Goal: Check status: Check status

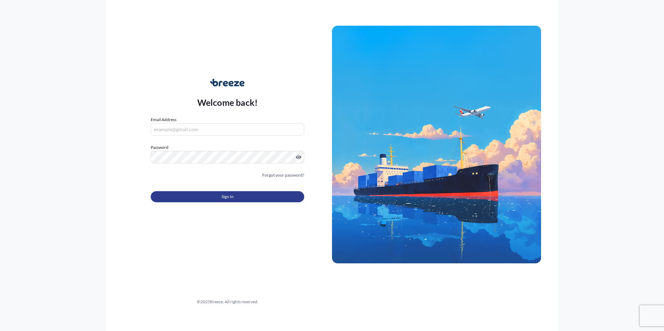
type input "[EMAIL_ADDRESS][DOMAIN_NAME]"
click at [254, 196] on button "Sign In" at bounding box center [227, 196] width 153 height 11
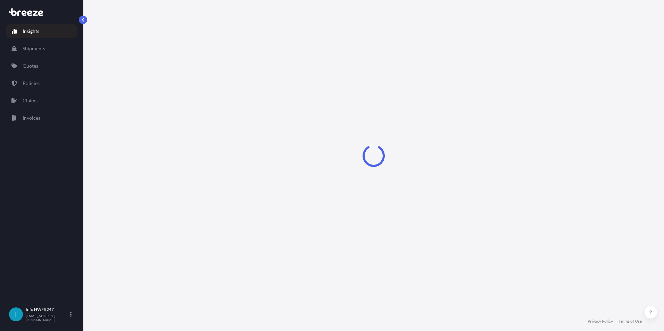
select select "2025"
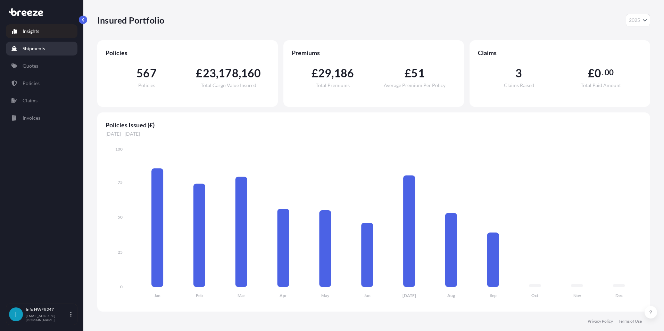
click at [27, 48] on p "Shipments" at bounding box center [34, 48] width 23 height 7
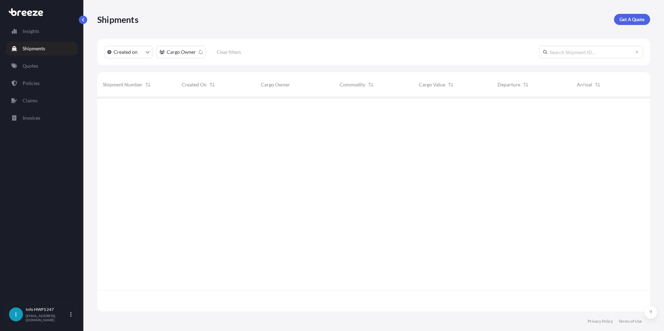
scroll to position [234, 547]
click at [566, 52] on input "text" at bounding box center [591, 52] width 104 height 12
drag, startPoint x: 577, startPoint y: 50, endPoint x: 511, endPoint y: 53, distance: 66.0
click at [511, 53] on div "Created on Cargo Owner Clear filters brz499451" at bounding box center [373, 52] width 553 height 26
type input "brz499451"
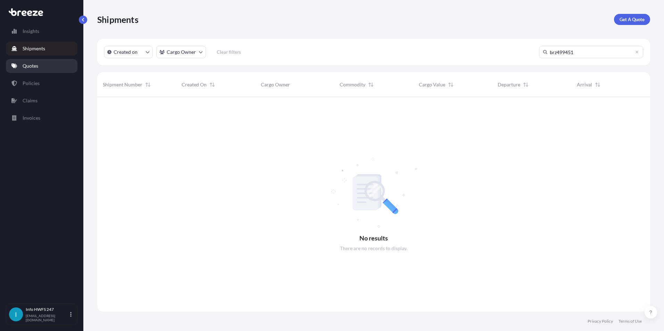
click at [35, 65] on p "Quotes" at bounding box center [31, 65] width 16 height 7
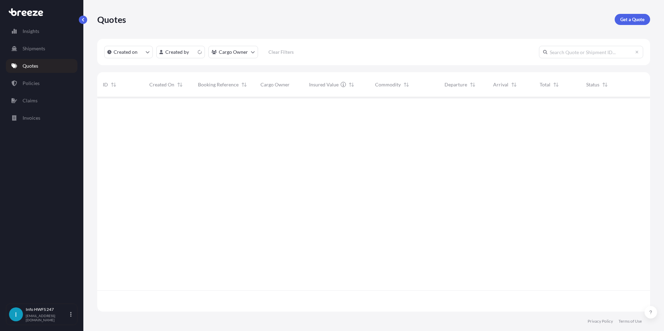
scroll to position [213, 547]
click at [561, 52] on input "text" at bounding box center [591, 52] width 104 height 12
paste input "brz499451"
click at [556, 52] on input "brz499451" at bounding box center [591, 52] width 104 height 12
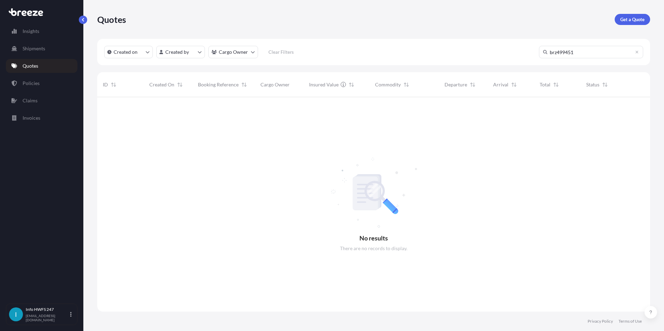
drag, startPoint x: 556, startPoint y: 52, endPoint x: 545, endPoint y: 52, distance: 11.5
click at [545, 52] on div "brz499451" at bounding box center [591, 52] width 104 height 12
click at [552, 53] on input "brz499451" at bounding box center [591, 52] width 104 height 12
click at [557, 52] on input "brz499451" at bounding box center [591, 52] width 104 height 12
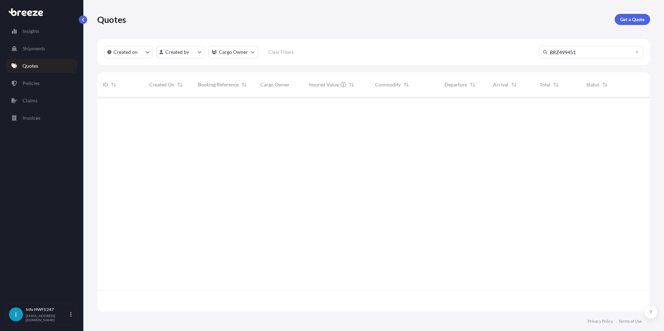
click at [589, 49] on input "BRZ499451" at bounding box center [591, 52] width 104 height 12
type input "BRZ499451"
click at [36, 116] on p "Invoices" at bounding box center [32, 118] width 18 height 7
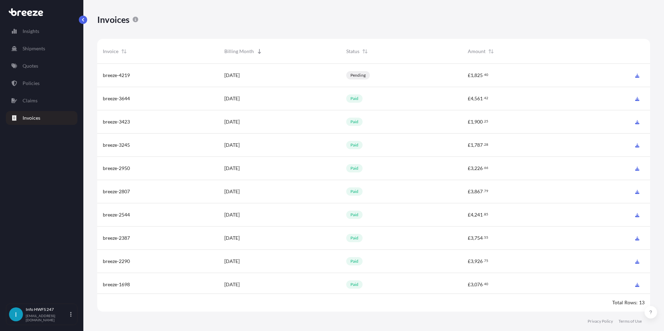
scroll to position [250, 547]
click at [38, 50] on p "Shipments" at bounding box center [34, 48] width 23 height 7
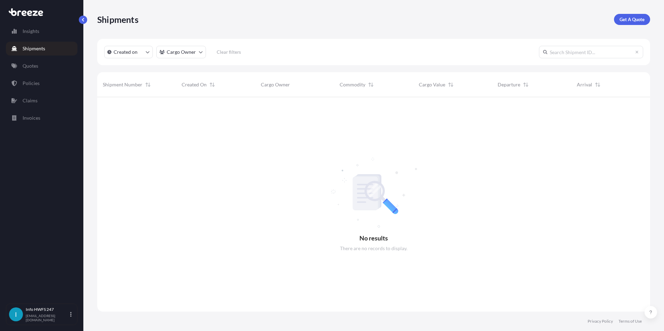
click at [594, 54] on input "text" at bounding box center [591, 52] width 104 height 12
paste input "brz499451"
type input "brz499451"
click at [125, 54] on p "Created on" at bounding box center [126, 52] width 24 height 7
click at [115, 109] on div "Select Option" at bounding box center [114, 111] width 6 height 6
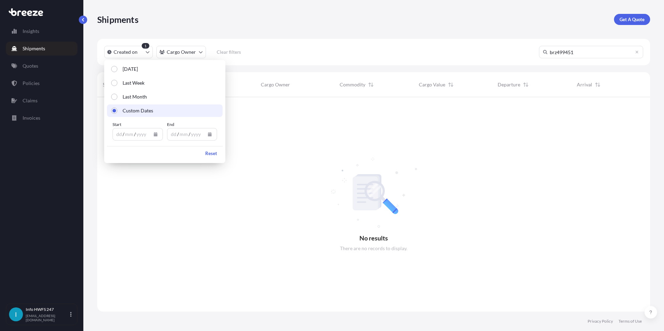
click at [136, 138] on div "yyyy" at bounding box center [141, 134] width 11 height 8
click at [117, 136] on div "dd" at bounding box center [119, 134] width 7 height 8
click at [134, 134] on div "18 / 09 / yyyy" at bounding box center [131, 134] width 37 height 12
click at [134, 134] on div "yyyy" at bounding box center [138, 134] width 11 height 8
click at [171, 134] on div "dd" at bounding box center [173, 134] width 7 height 8
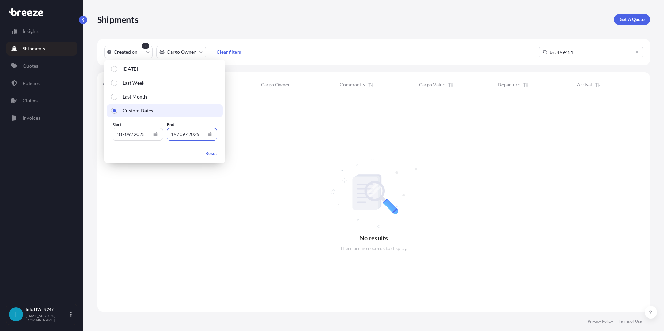
click at [302, 147] on div at bounding box center [373, 204] width 553 height 215
click at [318, 175] on div at bounding box center [373, 204] width 553 height 215
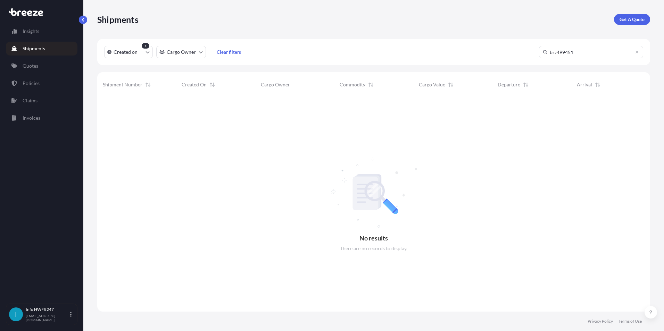
click at [143, 47] on div "1" at bounding box center [146, 46] width 8 height 6
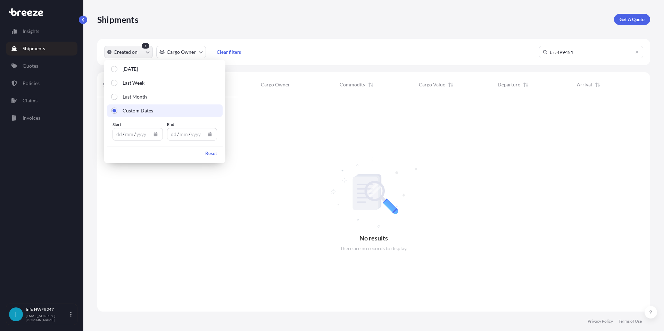
click at [133, 52] on p "Created on" at bounding box center [126, 52] width 24 height 7
click at [290, 142] on div at bounding box center [373, 204] width 553 height 215
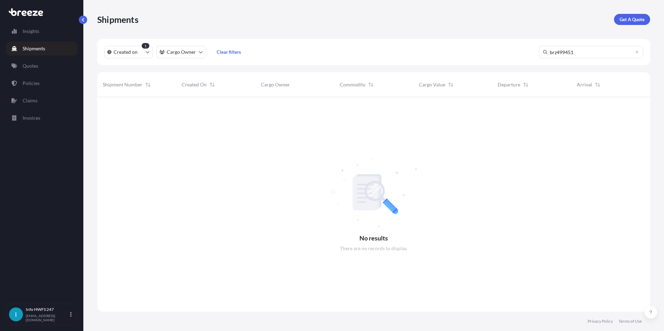
click at [587, 53] on input "brz499451" at bounding box center [591, 52] width 104 height 12
drag, startPoint x: 598, startPoint y: 53, endPoint x: 514, endPoint y: 49, distance: 84.1
click at [510, 54] on div "Created on 1 Cargo Owner Clear filters brz499451" at bounding box center [373, 52] width 553 height 26
click at [241, 183] on div at bounding box center [373, 193] width 553 height 193
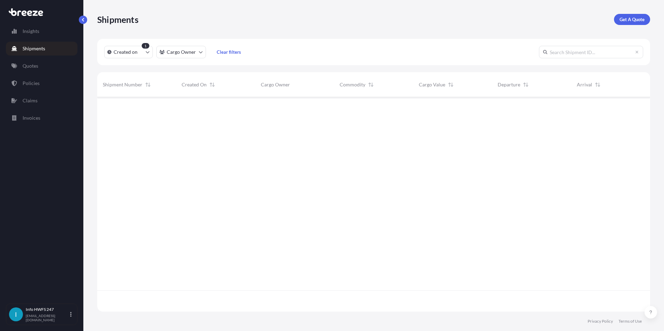
scroll to position [234, 547]
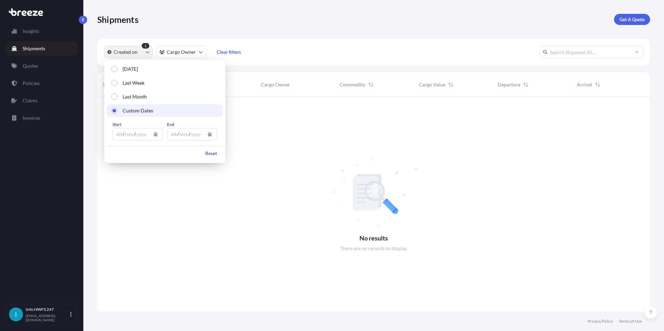
click at [136, 51] on p "Created on" at bounding box center [126, 52] width 24 height 7
click at [115, 135] on div "dd / mm / yyyy" at bounding box center [131, 134] width 37 height 12
click at [116, 135] on div "dd / mm / yyyy" at bounding box center [131, 134] width 37 height 12
click at [117, 135] on div "dd" at bounding box center [119, 134] width 7 height 8
click at [171, 134] on div "dd" at bounding box center [173, 134] width 7 height 8
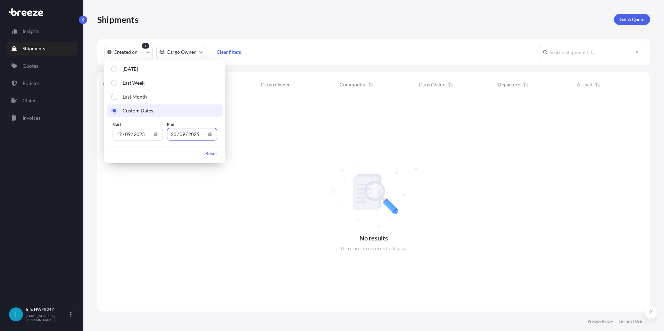
scroll to position [6, 6]
click at [226, 197] on div at bounding box center [373, 204] width 553 height 215
click at [346, 144] on div at bounding box center [373, 204] width 553 height 215
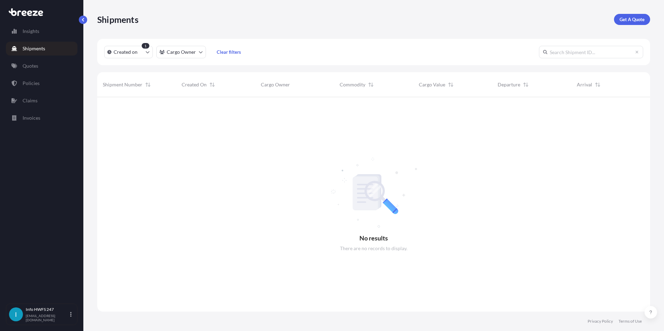
click at [33, 29] on p "Insights" at bounding box center [31, 31] width 17 height 7
select select "2025"
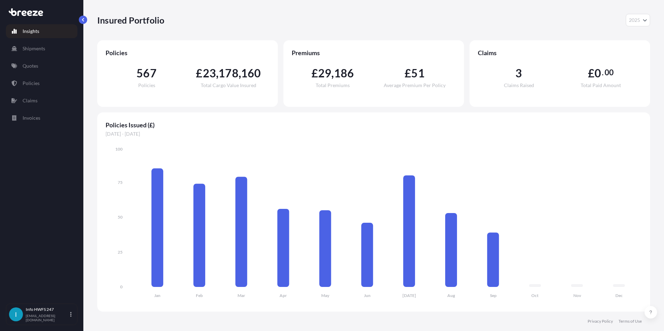
click at [646, 20] on icon "Year Selector" at bounding box center [645, 20] width 4 height 4
click at [34, 117] on p "Invoices" at bounding box center [32, 118] width 18 height 7
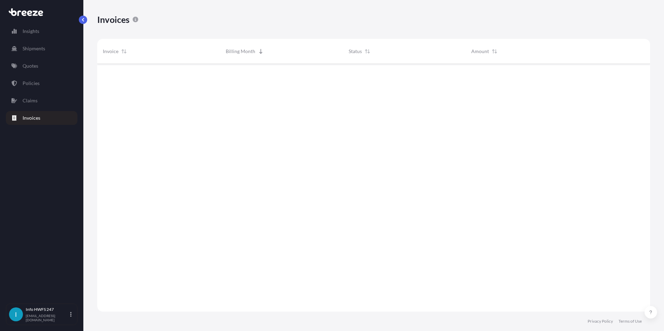
scroll to position [250, 547]
